Goal: Task Accomplishment & Management: Complete application form

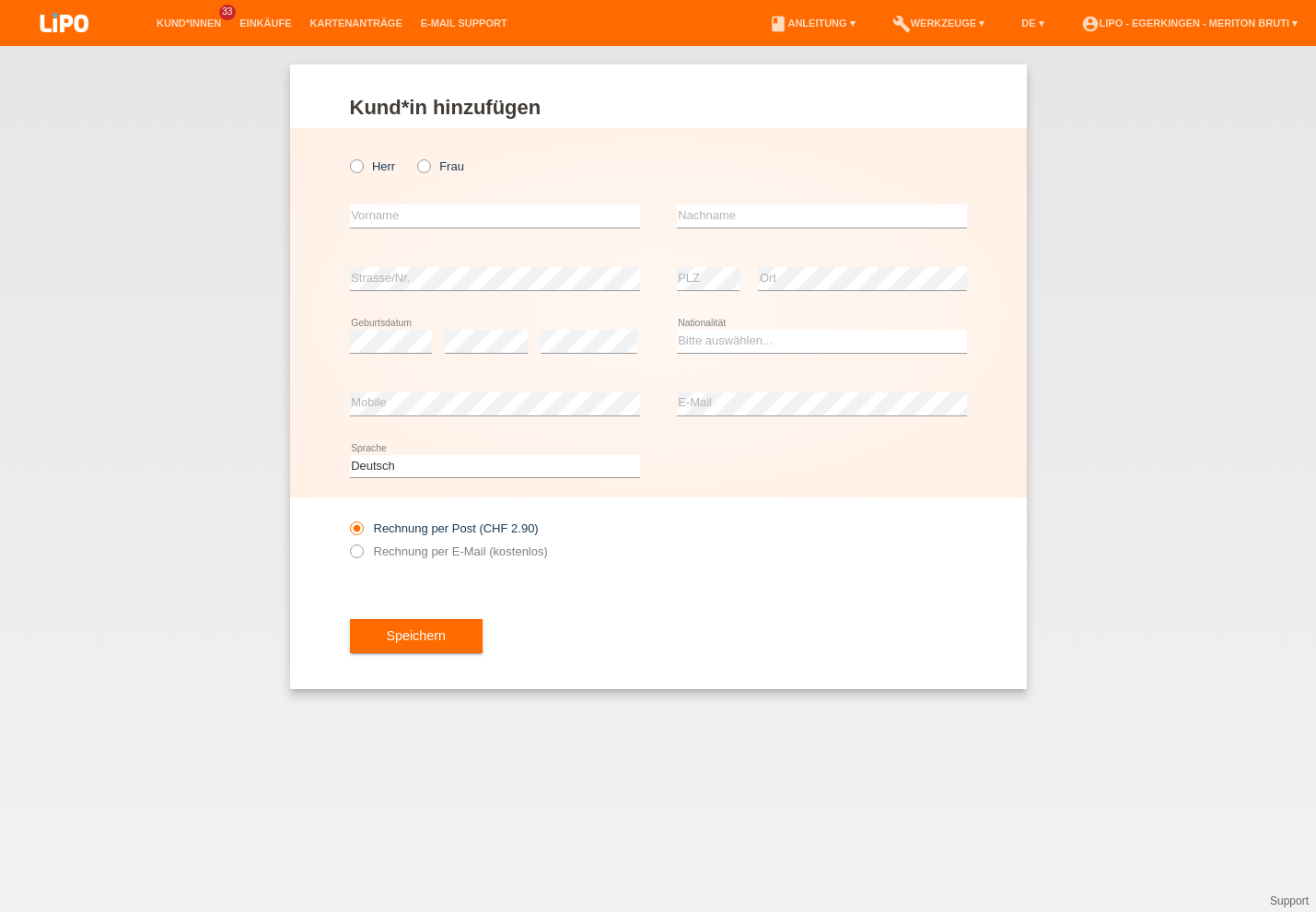
click at [1253, 341] on div "Kund*in hinzufügen Kunde hinzufügen Kundin hinzufügen Herr Frau error Vorname e…" at bounding box center [658, 479] width 1316 height 866
click at [346, 157] on icon at bounding box center [346, 157] width 0 height 0
click at [359, 160] on input "Herr" at bounding box center [356, 165] width 12 height 12
radio input "true"
click at [565, 219] on input "text" at bounding box center [495, 216] width 290 height 23
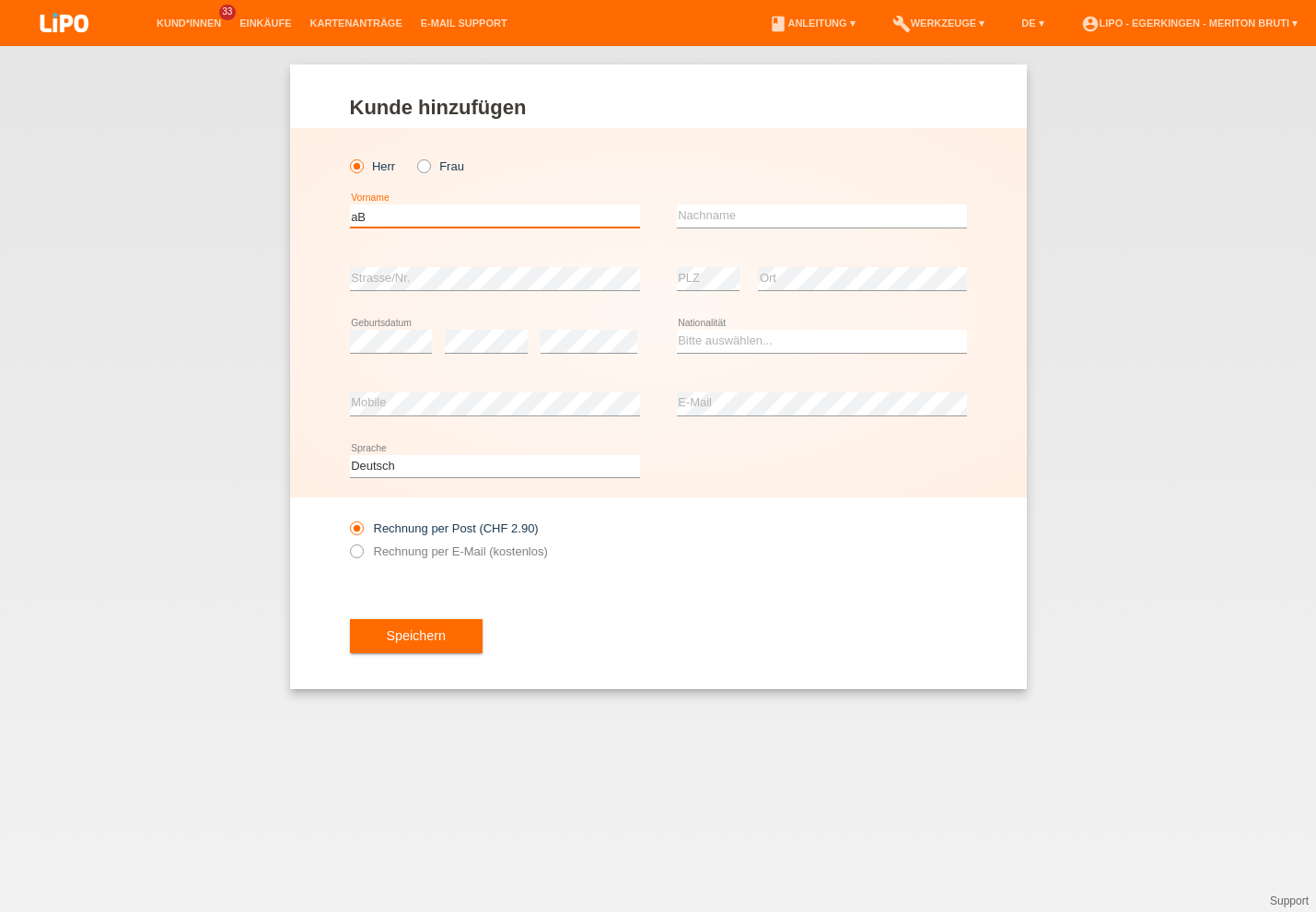
type input "a"
type input "Abishan"
click at [739, 210] on input "text" at bounding box center [822, 216] width 290 height 23
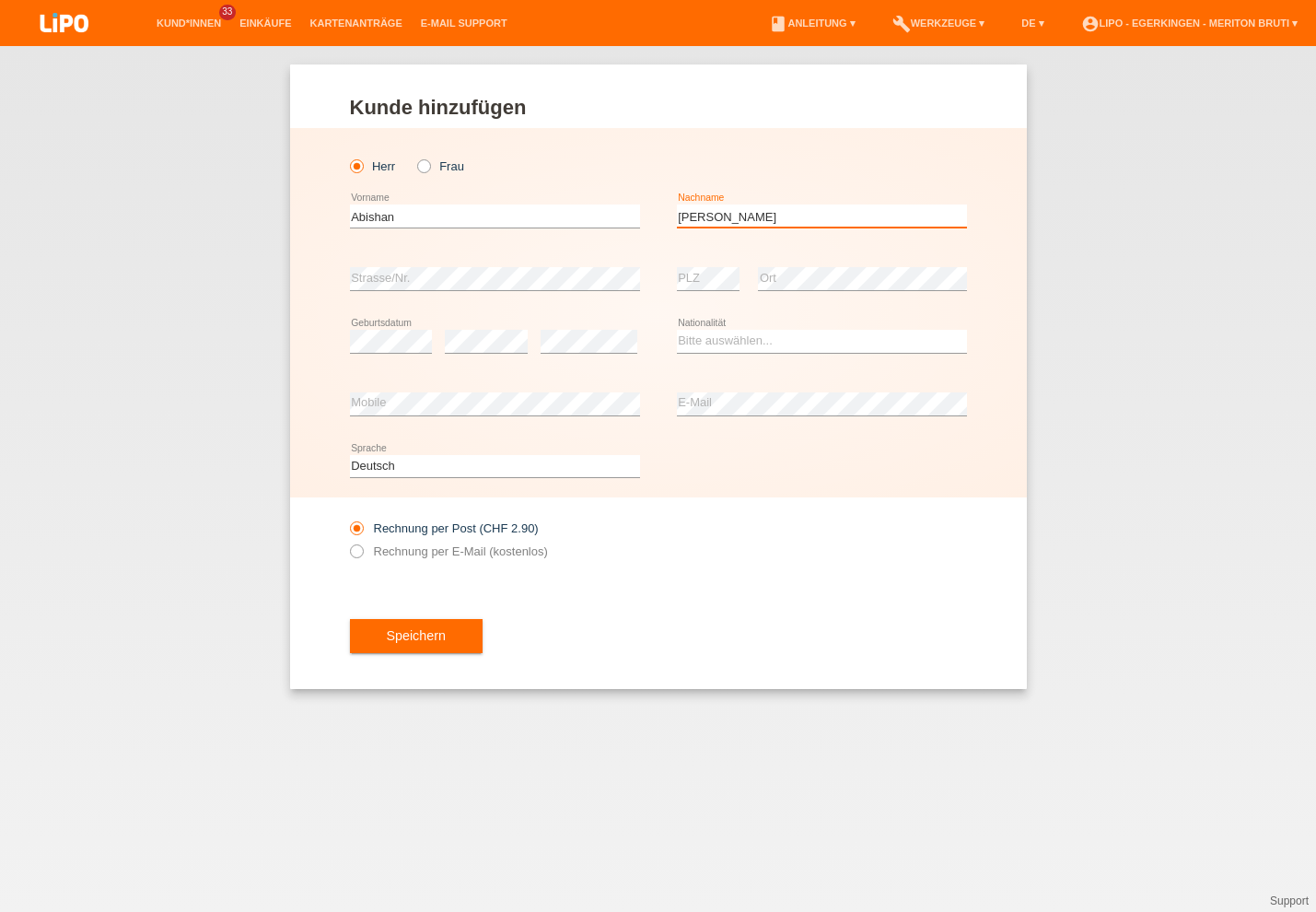
type input "[PERSON_NAME]"
click at [699, 349] on select "Bitte auswählen... [GEOGRAPHIC_DATA] [GEOGRAPHIC_DATA] [GEOGRAPHIC_DATA] [GEOGR…" at bounding box center [822, 341] width 290 height 22
select select "CH"
click at [0, 0] on option "[GEOGRAPHIC_DATA]" at bounding box center [0, 0] width 0 height 0
click at [346, 542] on icon at bounding box center [346, 542] width 0 height 0
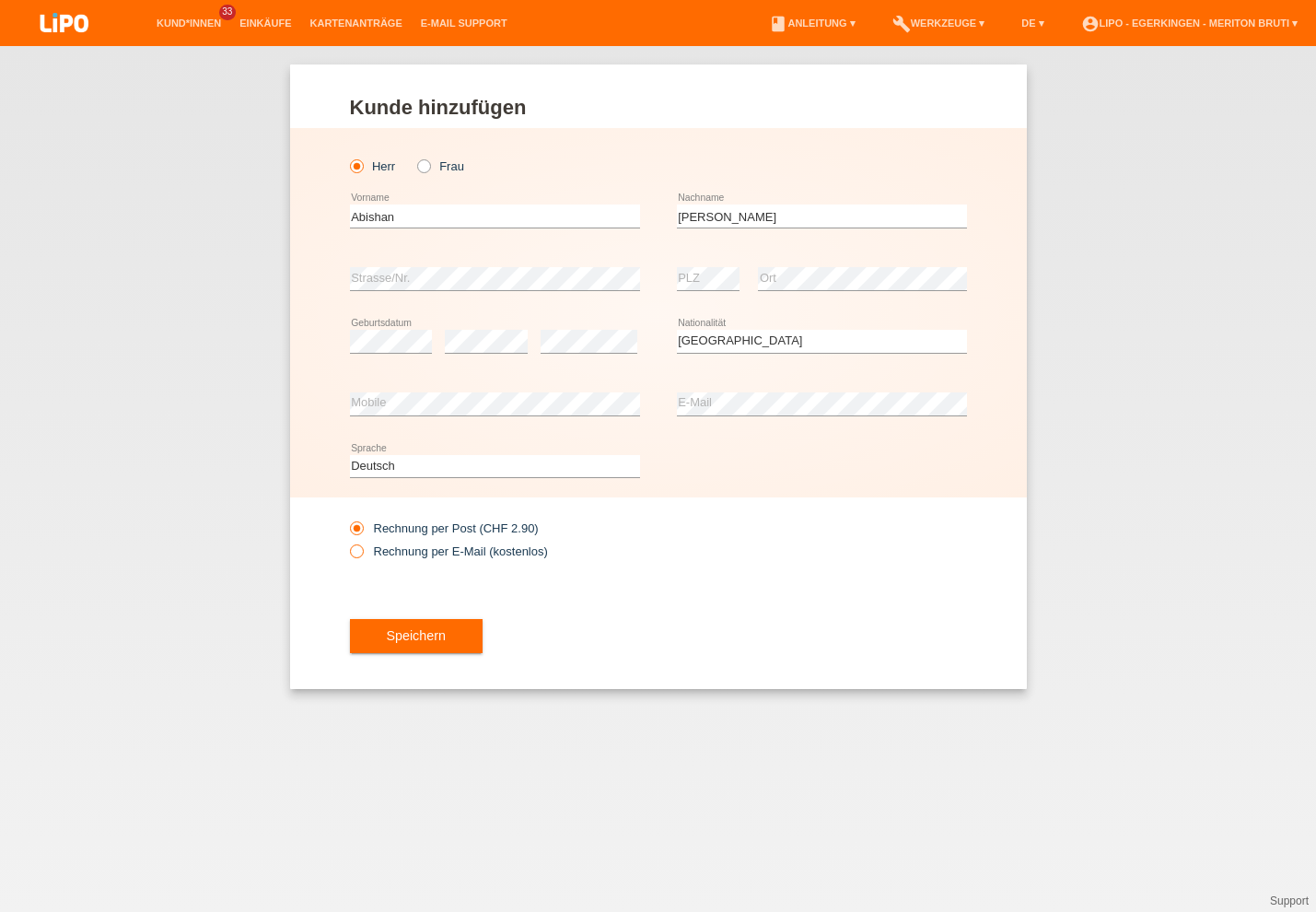
click at [353, 553] on input "Rechnung per E-Mail (kostenlos)" at bounding box center [356, 555] width 12 height 23
radio input "true"
click at [429, 646] on button "Speichern" at bounding box center [416, 636] width 133 height 35
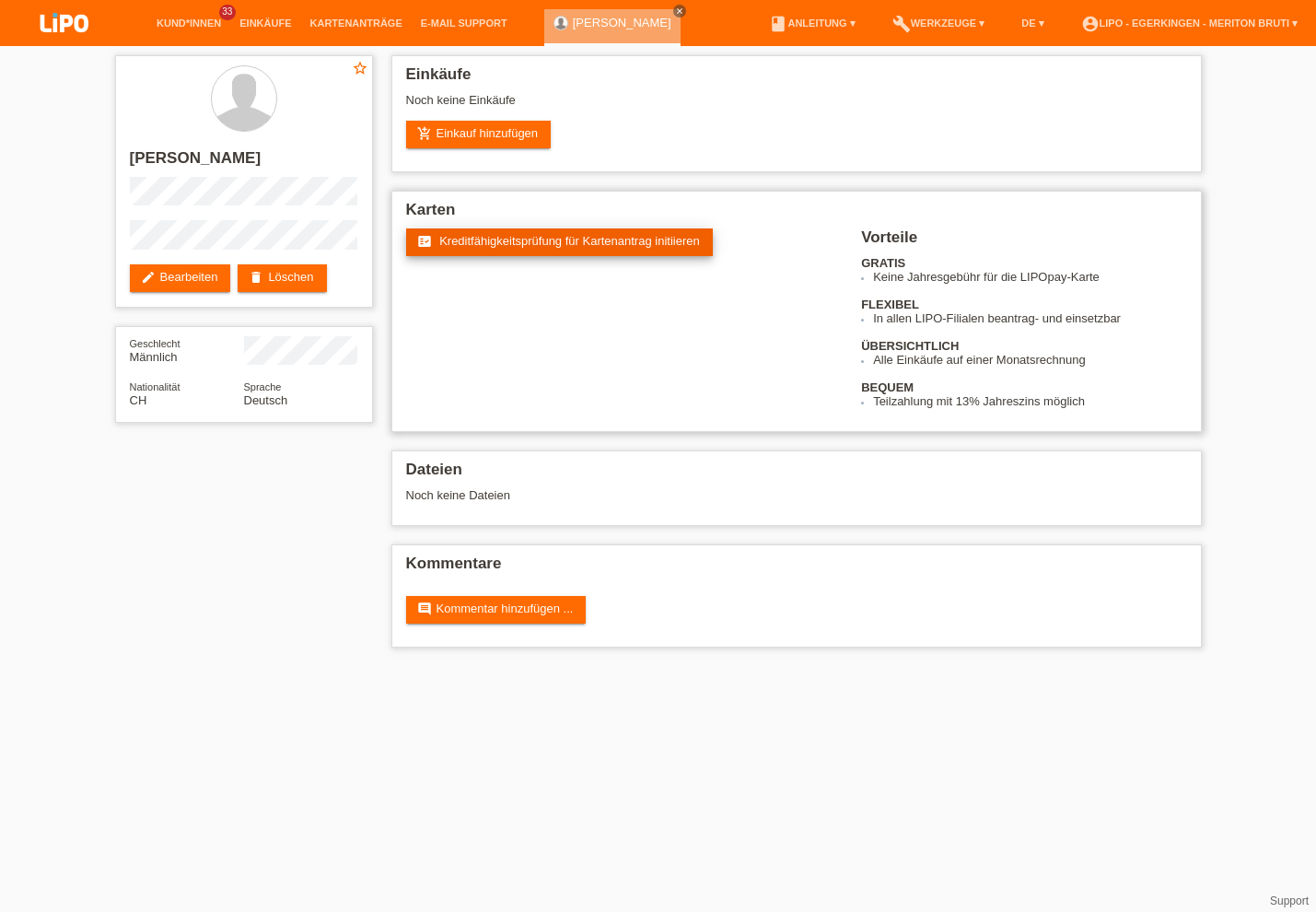
click at [572, 246] on span "Kreditfähigkeitsprüfung für Kartenantrag initiieren" at bounding box center [569, 241] width 261 height 14
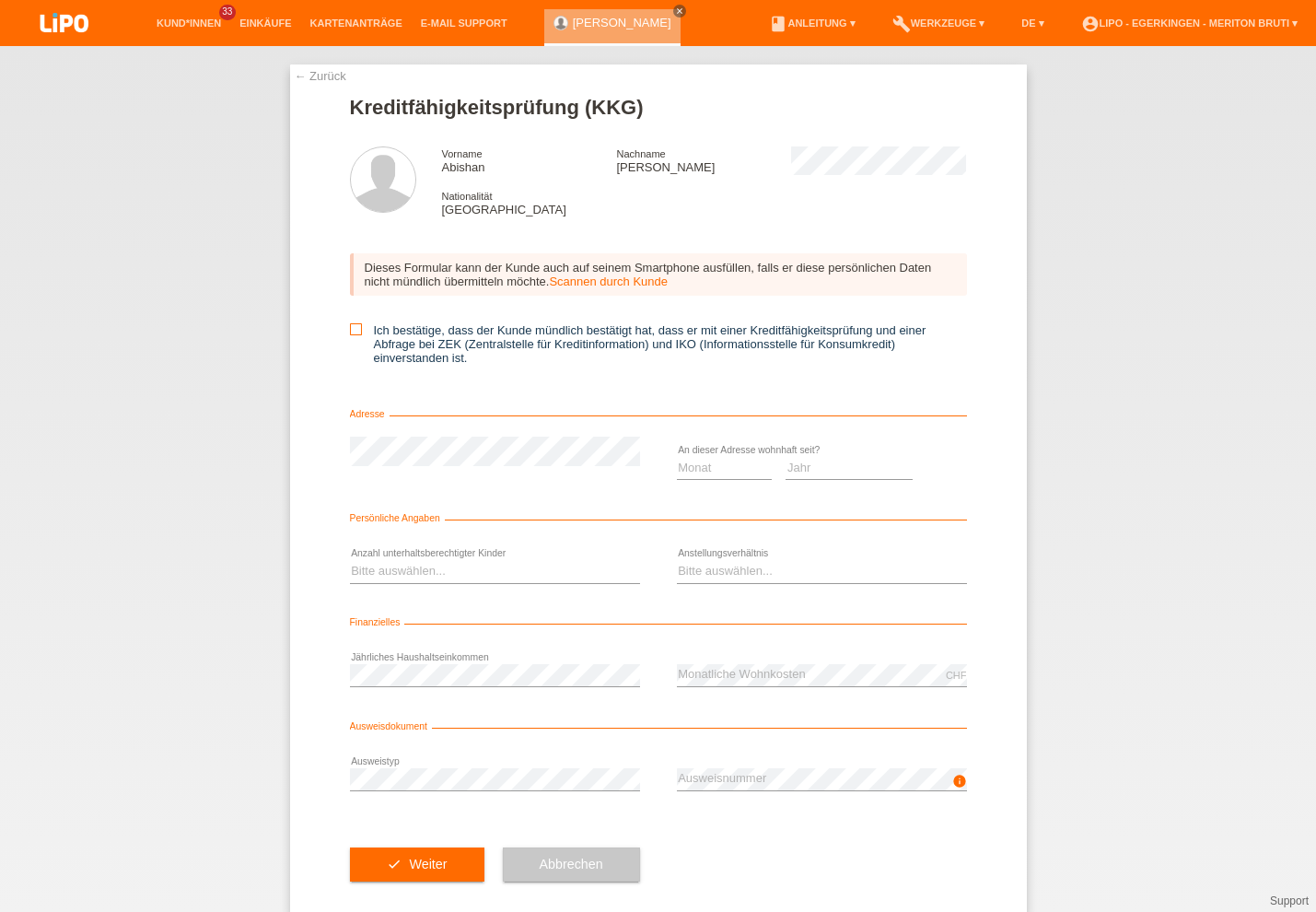
click at [352, 327] on icon at bounding box center [356, 329] width 12 height 12
click at [352, 327] on input "Ich bestätige, dass der Kunde mündlich bestätigt hat, dass er mit einer Kreditf…" at bounding box center [356, 329] width 12 height 12
checkbox input "true"
click at [800, 474] on select "Jahr 2025 2024 2023 2022 2021 2020 2019 2018 2017 2016 2015 2014 2013 2012 2011…" at bounding box center [849, 468] width 127 height 22
select select "2000"
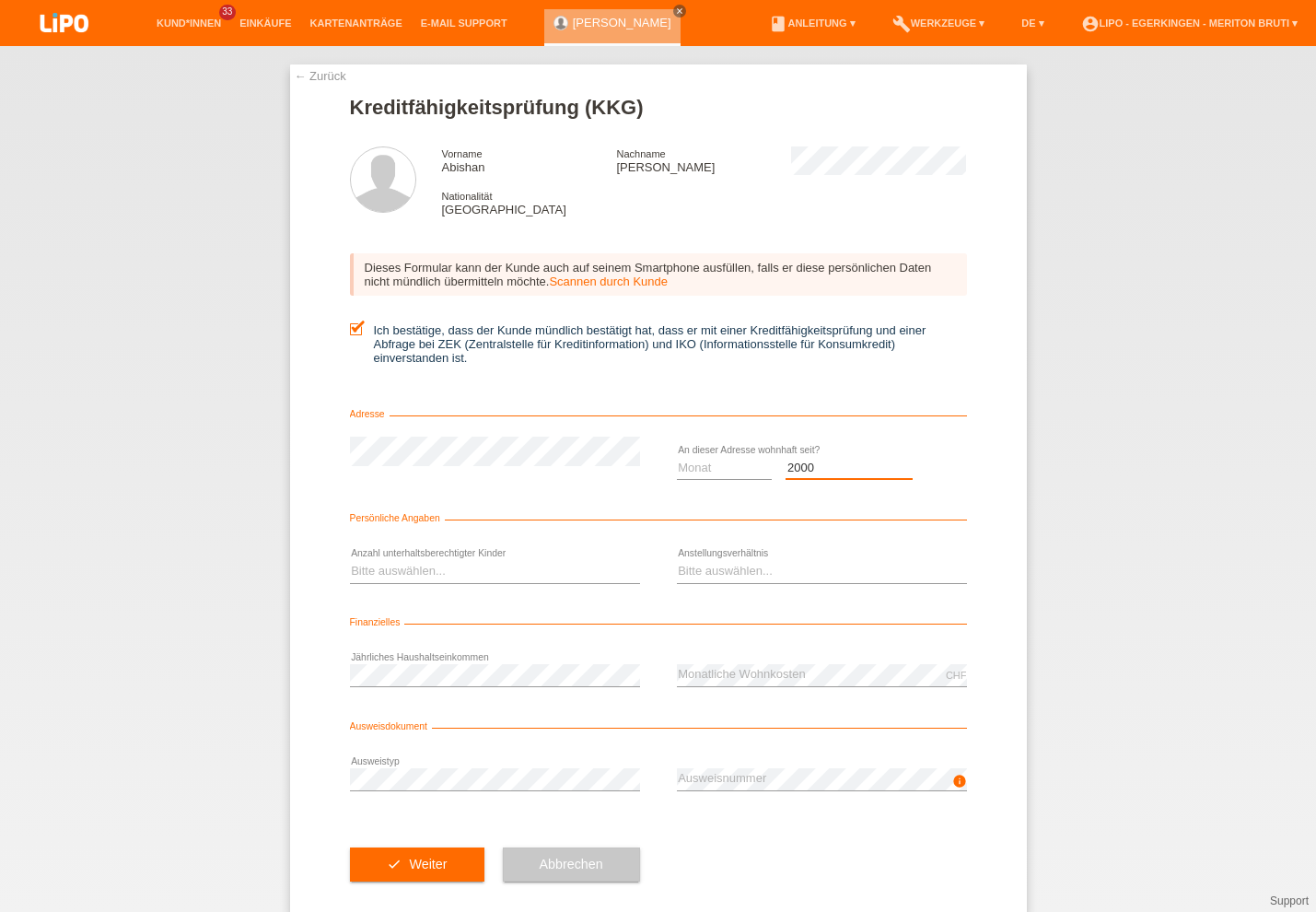
click at [0, 0] on option "2000" at bounding box center [0, 0] width 0 height 0
click at [712, 479] on select "Monat 01 02 03 04 05 06 07 08 09 10" at bounding box center [725, 468] width 96 height 22
select select "01"
click at [0, 0] on option "01" at bounding box center [0, 0] width 0 height 0
click at [465, 571] on select "Bitte auswählen... 0 1 2 3 4 5 6 7 8 9" at bounding box center [495, 571] width 290 height 22
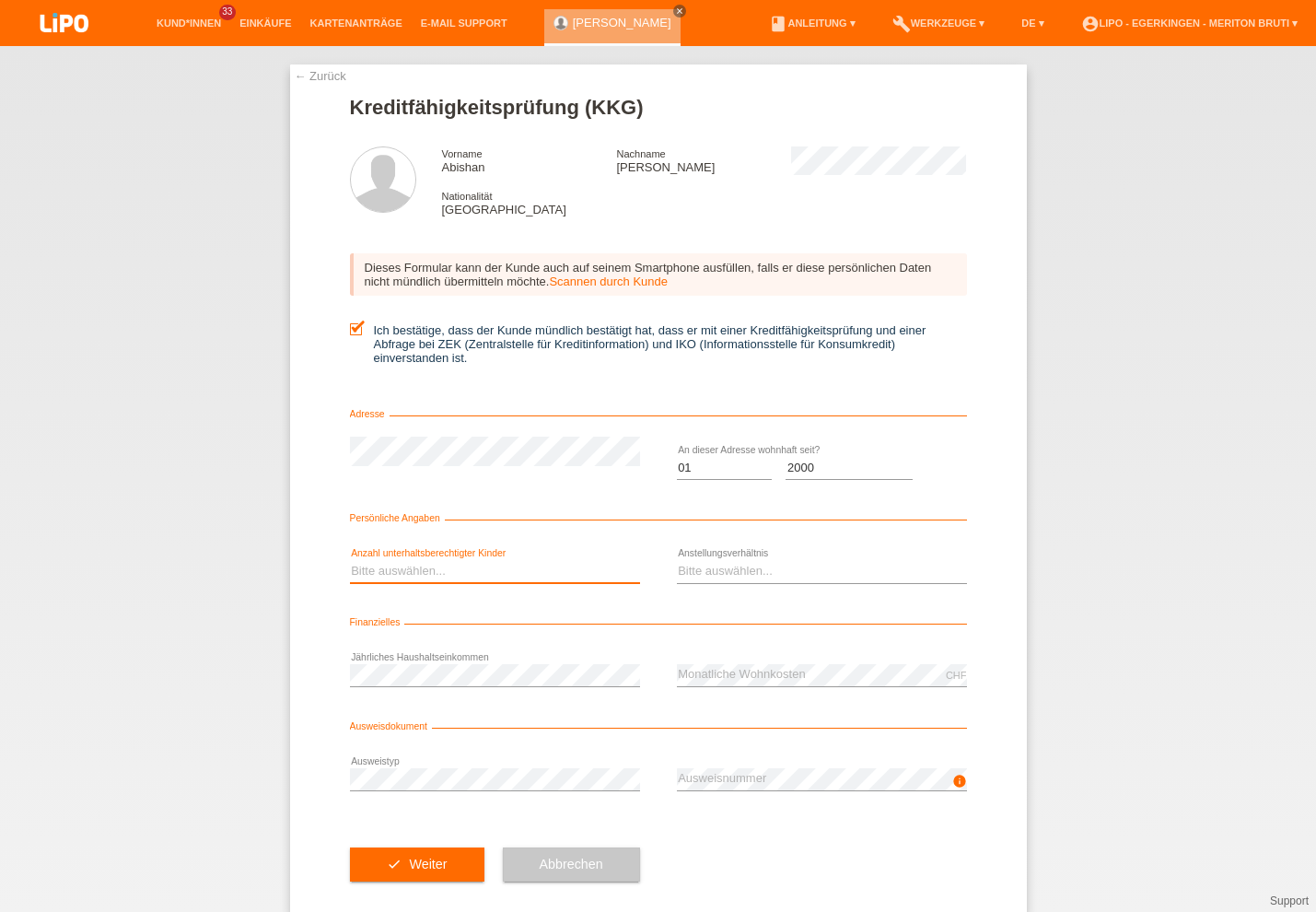
select select "0"
click at [0, 0] on option "0" at bounding box center [0, 0] width 0 height 0
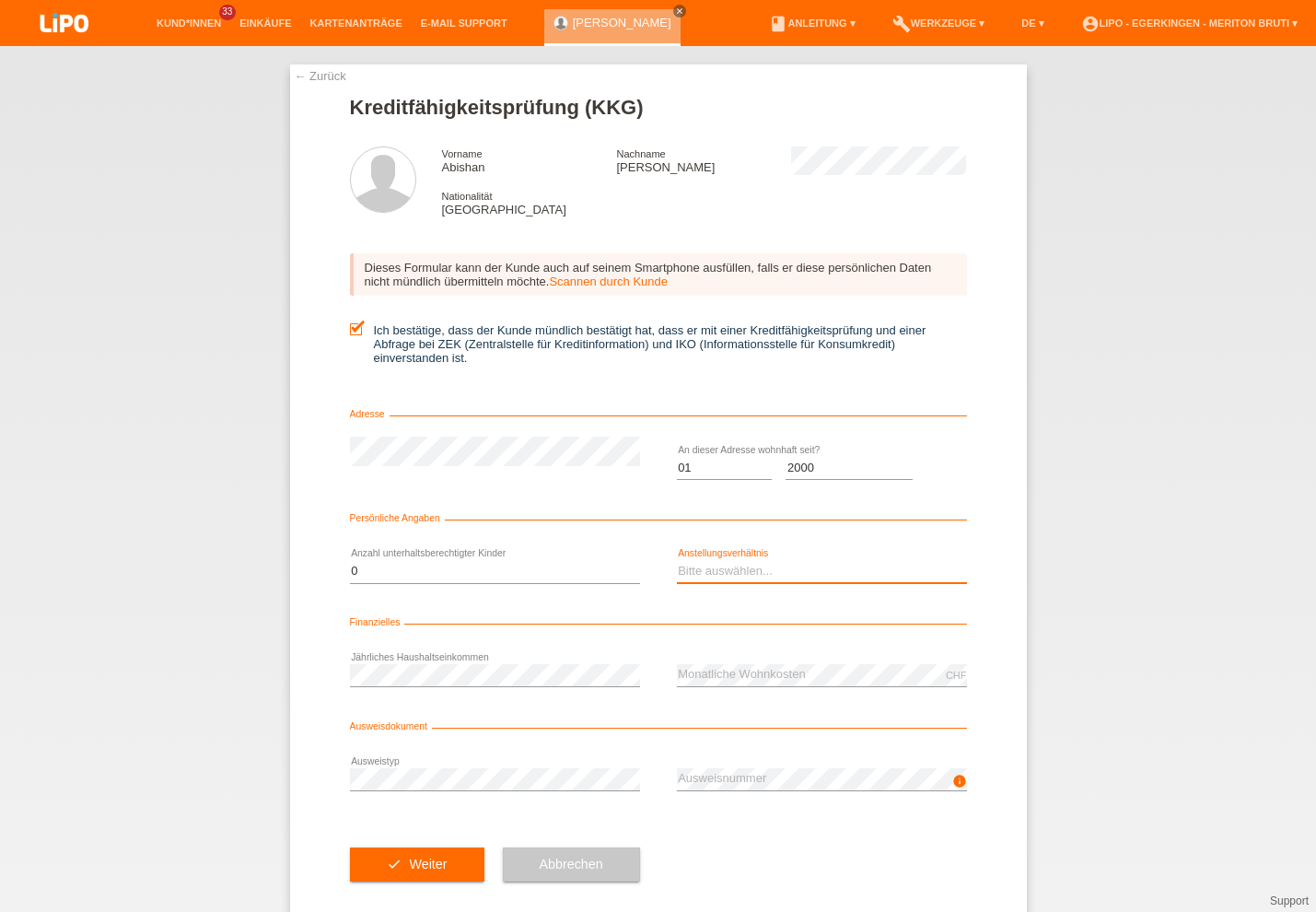
click at [795, 576] on select "Bitte auswählen... Unbefristet Befristet Lehrling/Student Pensioniert Nicht arb…" at bounding box center [822, 571] width 290 height 22
select select "UNLIMITED"
click at [0, 0] on option "Unbefristet" at bounding box center [0, 0] width 0 height 0
click at [456, 872] on button "check Weiter" at bounding box center [417, 865] width 135 height 35
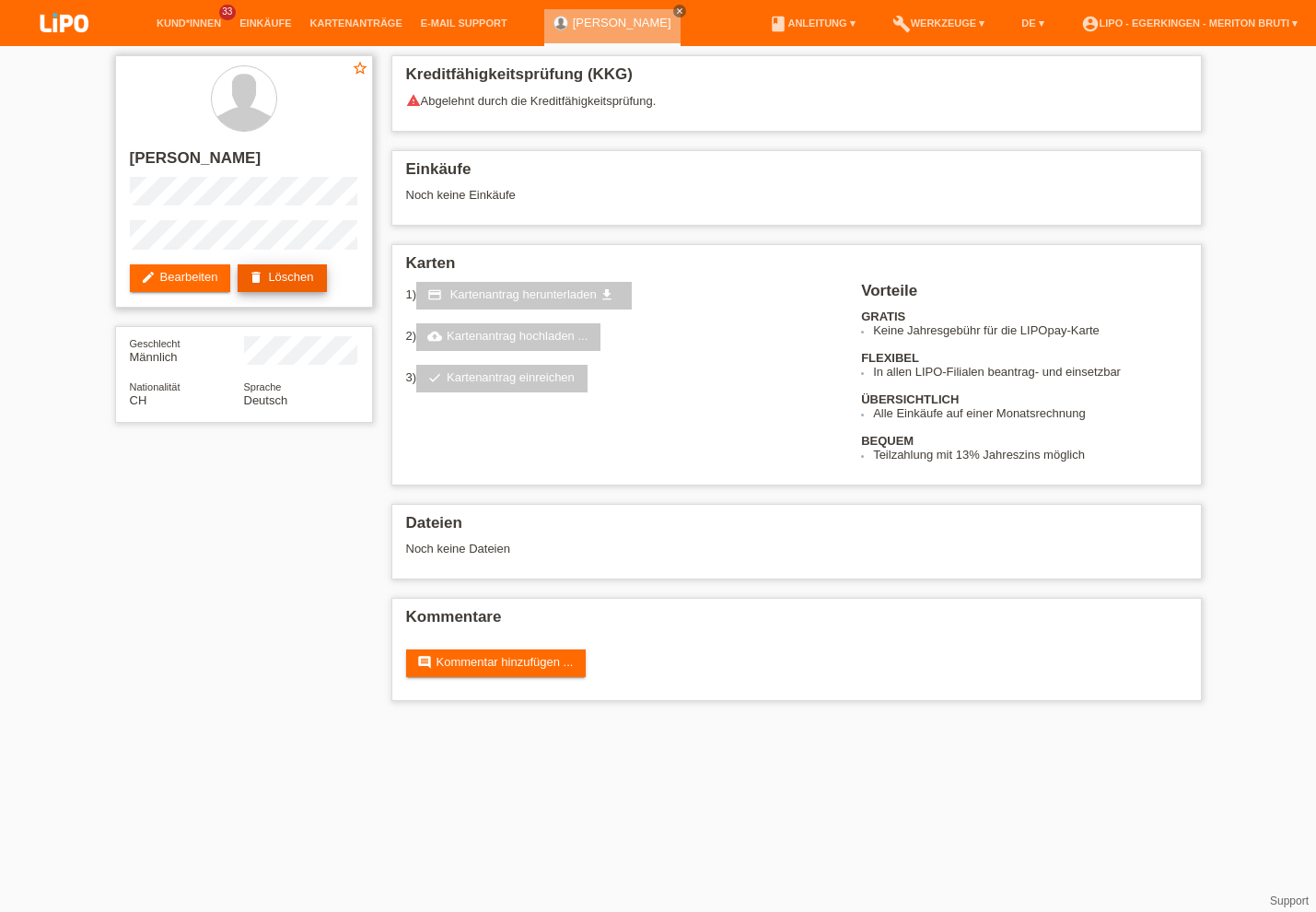
click at [298, 278] on link "delete Löschen" at bounding box center [282, 278] width 88 height 28
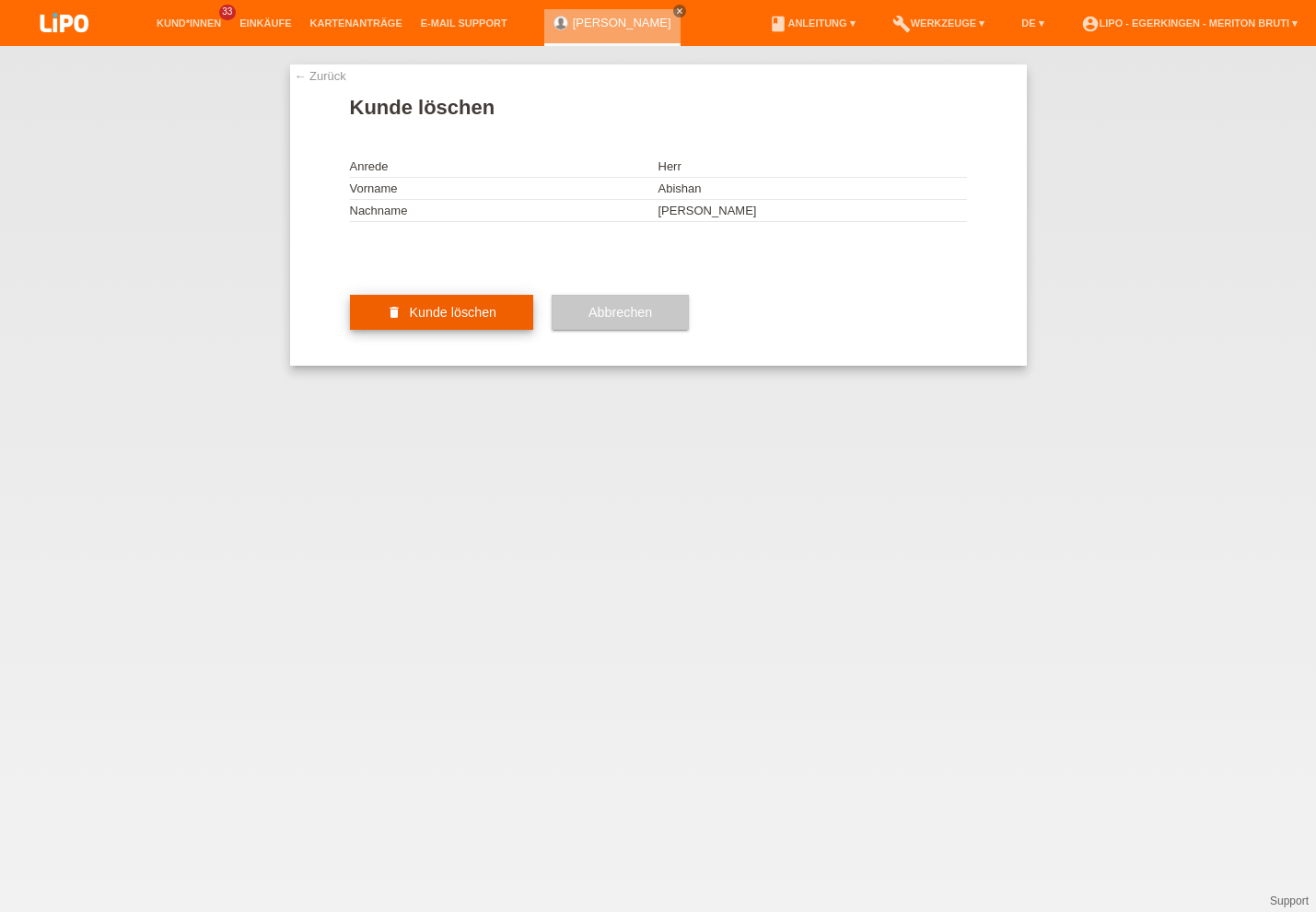
click at [435, 330] on button "delete Kunde löschen" at bounding box center [442, 312] width 184 height 35
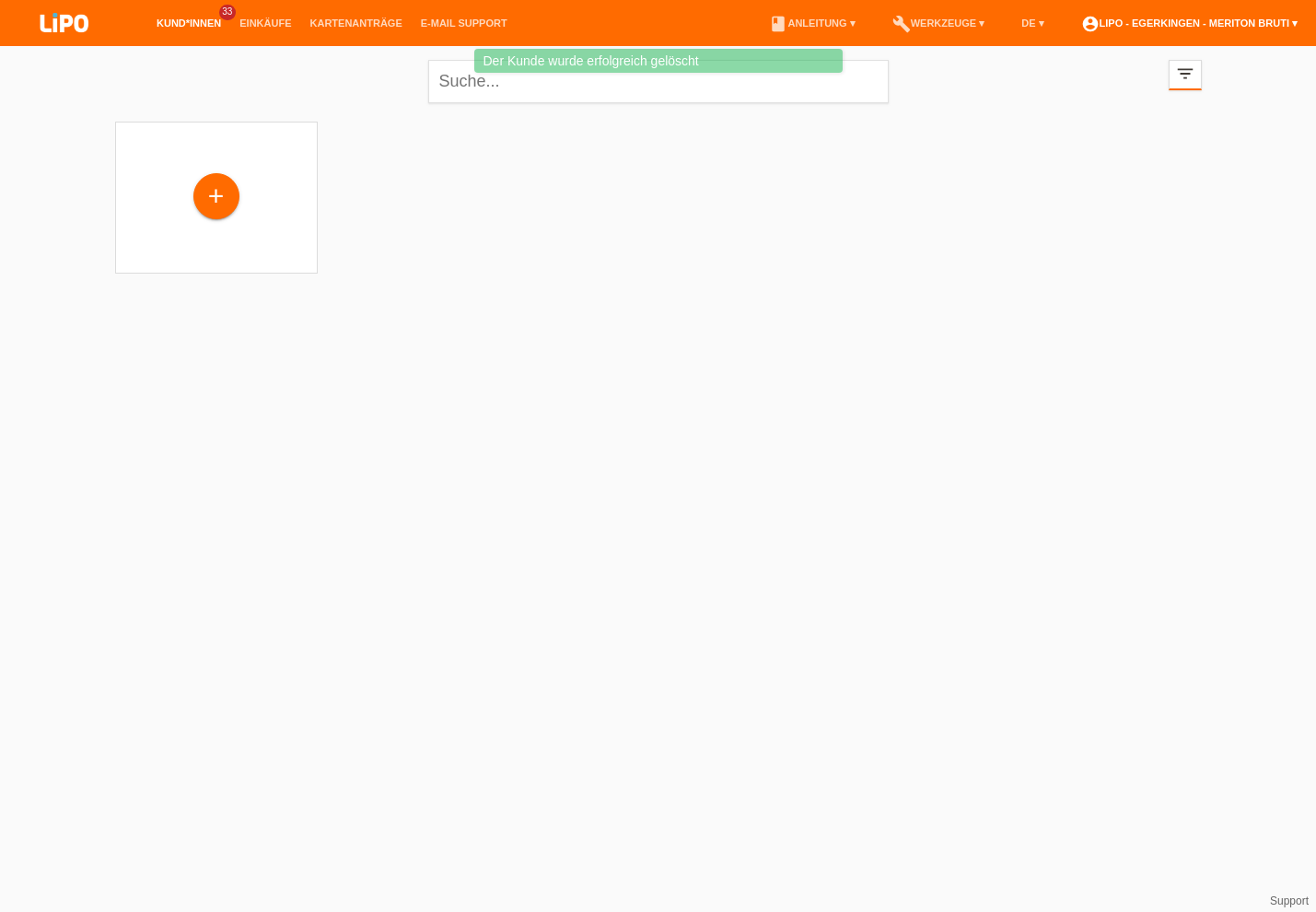
click at [1206, 25] on link "account_circle LIPO - Egerkingen - Meriton Bruti ▾" at bounding box center [1189, 23] width 235 height 11
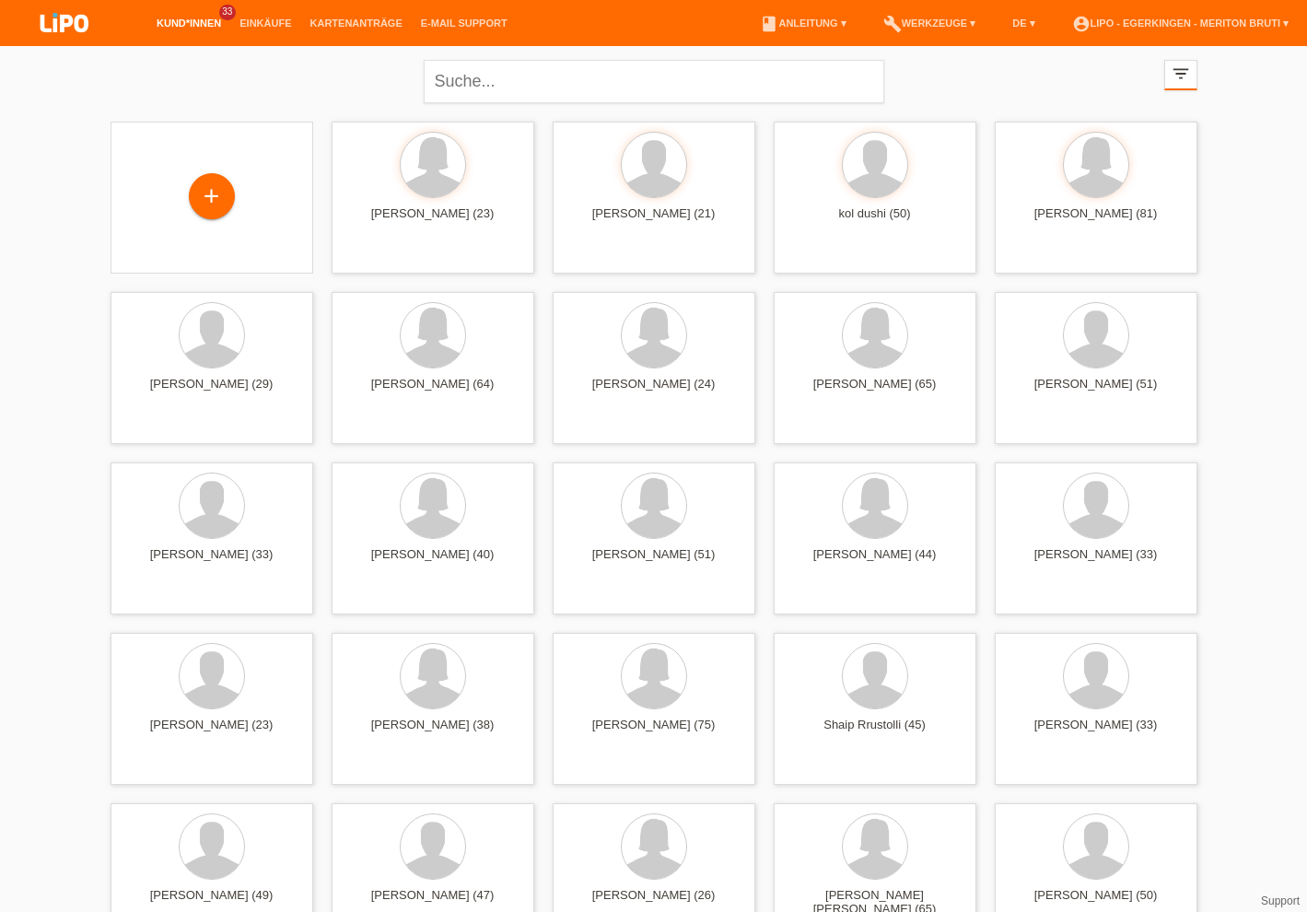
click at [1226, 19] on link "account_circle LIPO - Egerkingen - Meriton Bruti ▾" at bounding box center [1180, 23] width 235 height 11
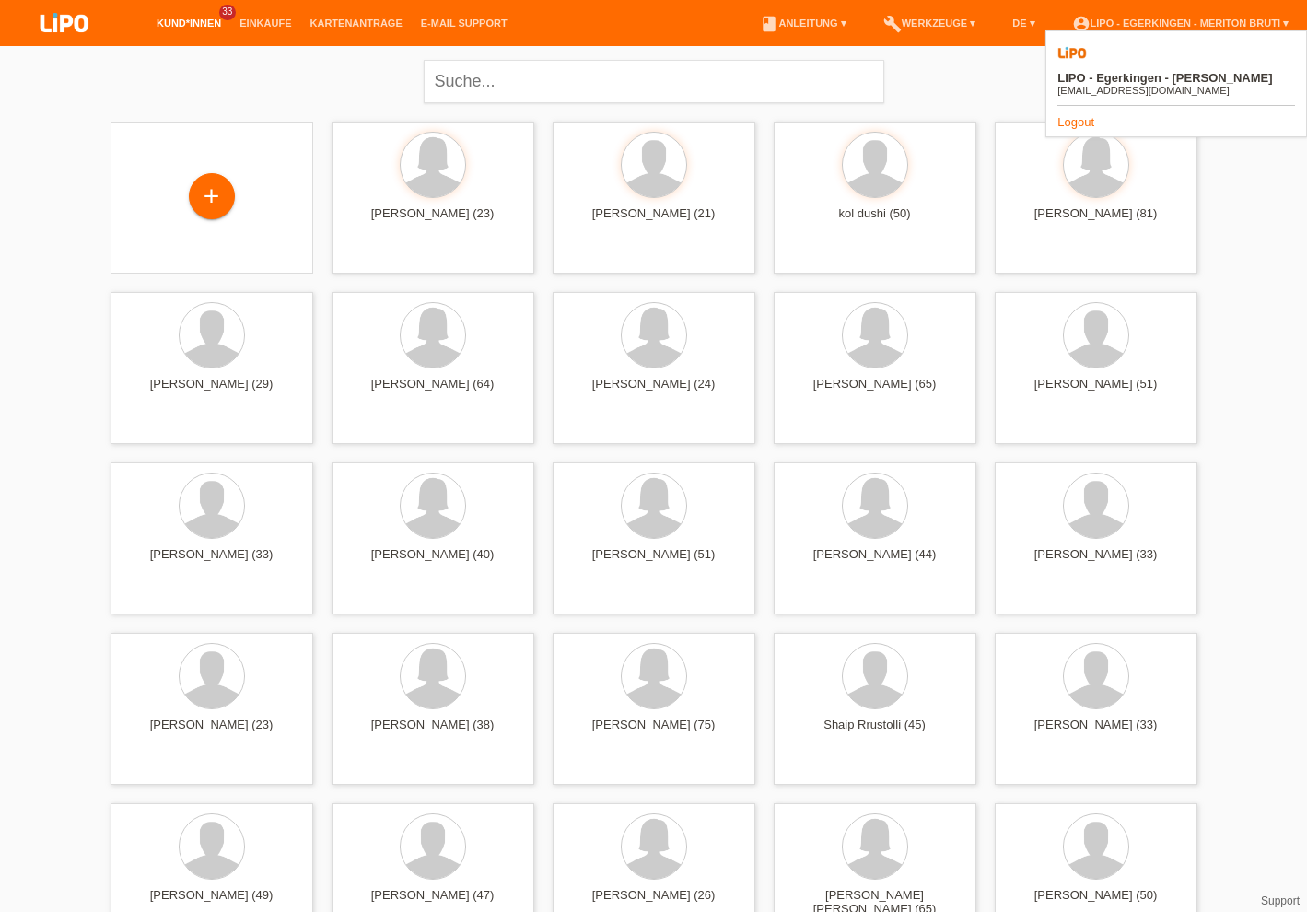
click at [1082, 115] on link "Logout" at bounding box center [1076, 122] width 37 height 14
